Goal: Information Seeking & Learning: Learn about a topic

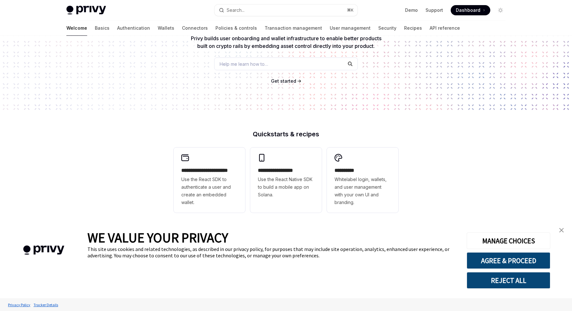
scroll to position [191, 0]
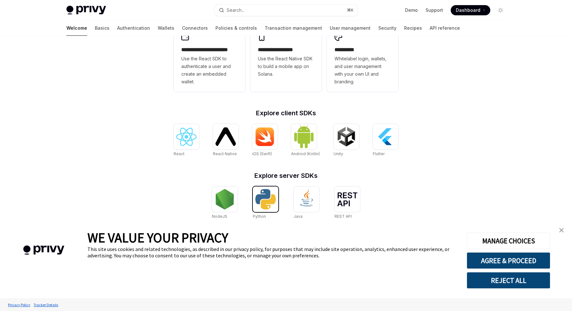
click at [271, 199] on img at bounding box center [265, 199] width 20 height 20
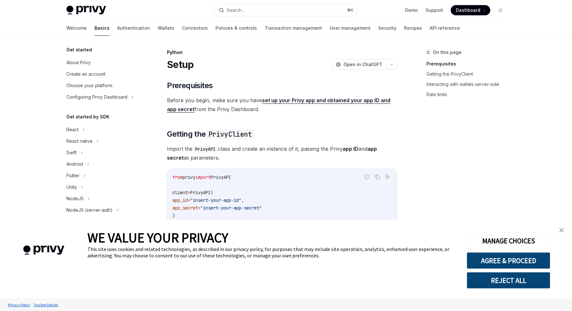
click at [562, 226] on link "close banner" at bounding box center [561, 230] width 13 height 13
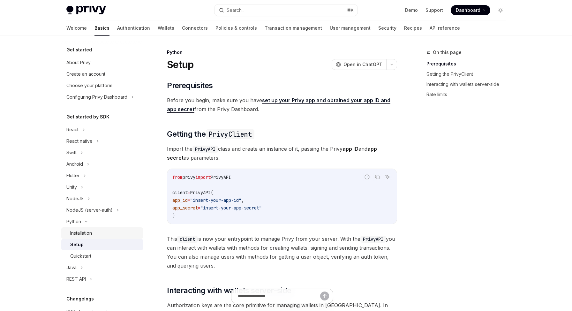
click at [102, 237] on link "Installation" at bounding box center [102, 232] width 82 height 11
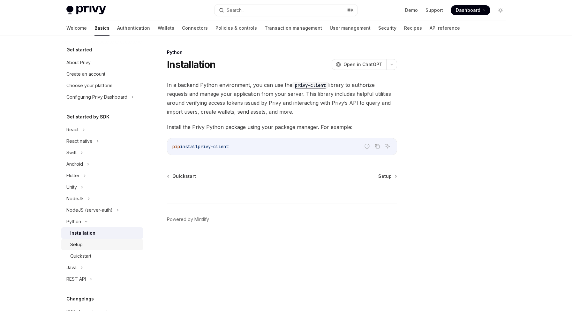
click at [93, 243] on div "Setup" at bounding box center [104, 245] width 69 height 8
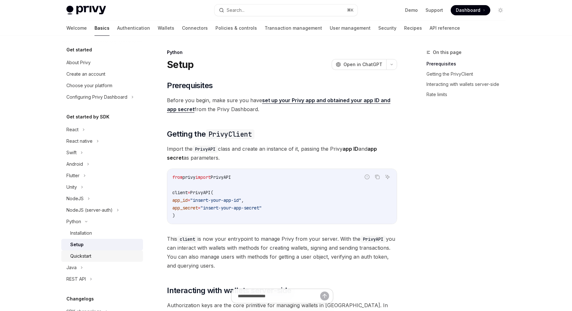
click at [90, 258] on div "Quickstart" at bounding box center [80, 256] width 21 height 8
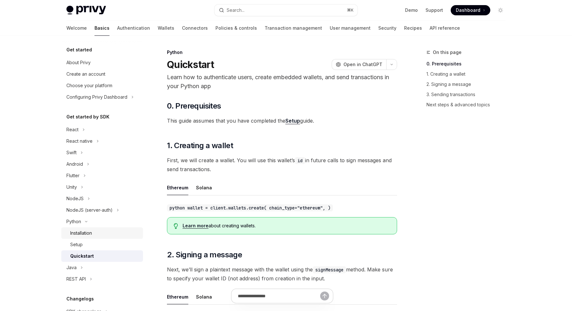
click at [92, 230] on div "Installation" at bounding box center [81, 233] width 22 height 8
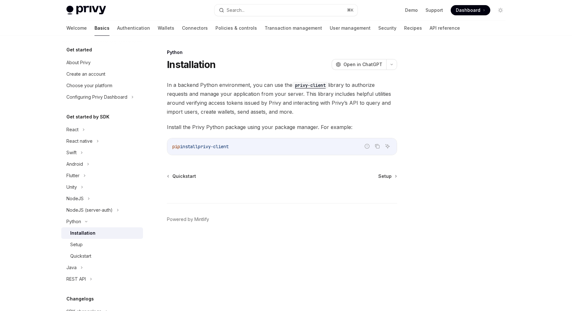
click at [318, 85] on code "privy-client" at bounding box center [310, 85] width 36 height 7
click at [79, 129] on button "React" at bounding box center [102, 129] width 82 height 11
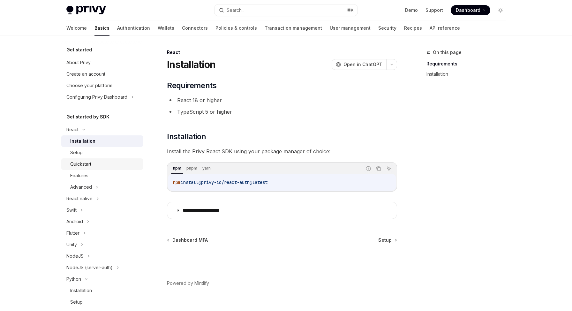
click at [100, 167] on div "Quickstart" at bounding box center [104, 164] width 69 height 8
type textarea "*"
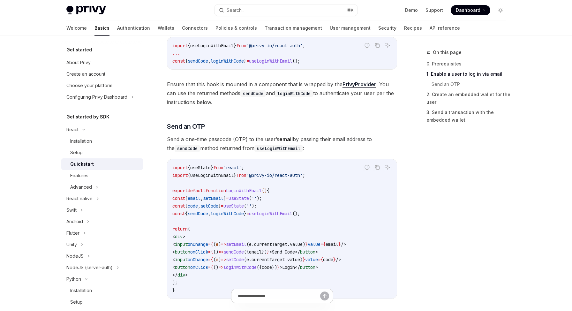
scroll to position [187, 0]
